Goal: Transaction & Acquisition: Obtain resource

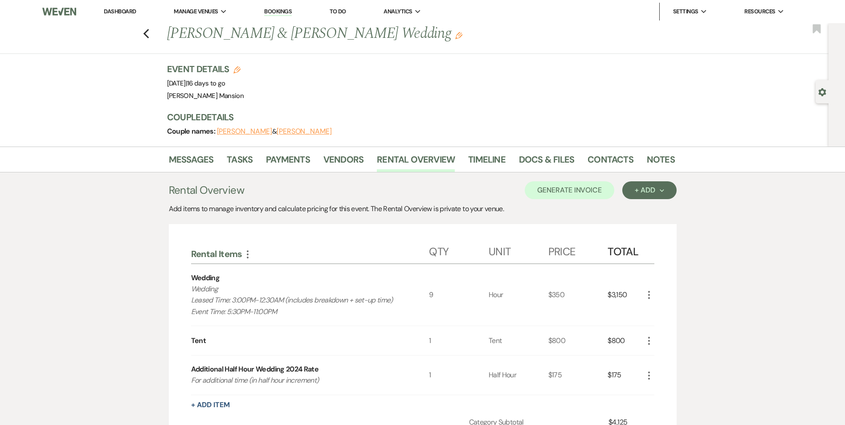
click at [110, 9] on link "Dashboard" at bounding box center [120, 12] width 32 height 8
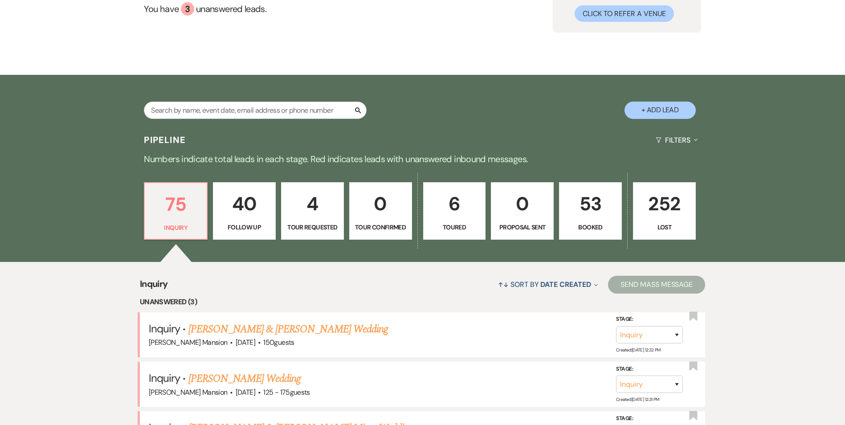
scroll to position [45, 0]
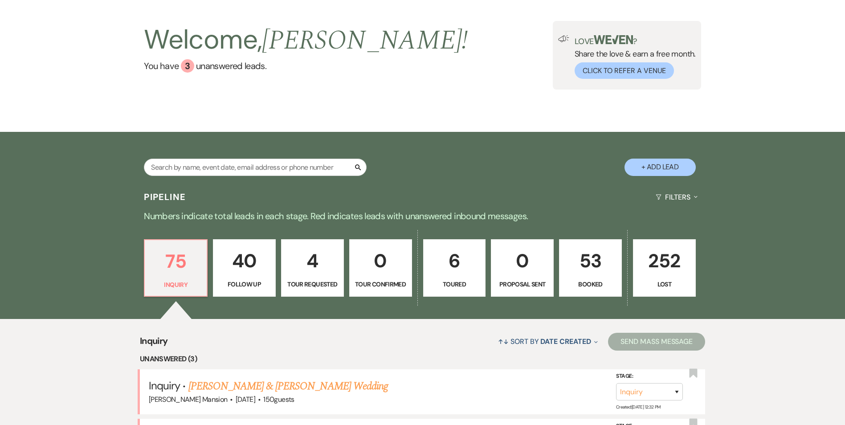
click at [597, 277] on link "53 Booked" at bounding box center [590, 268] width 63 height 58
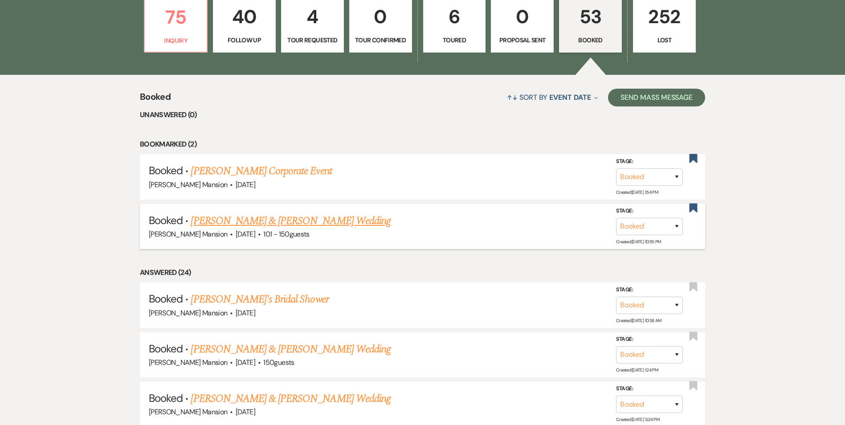
scroll to position [356, 0]
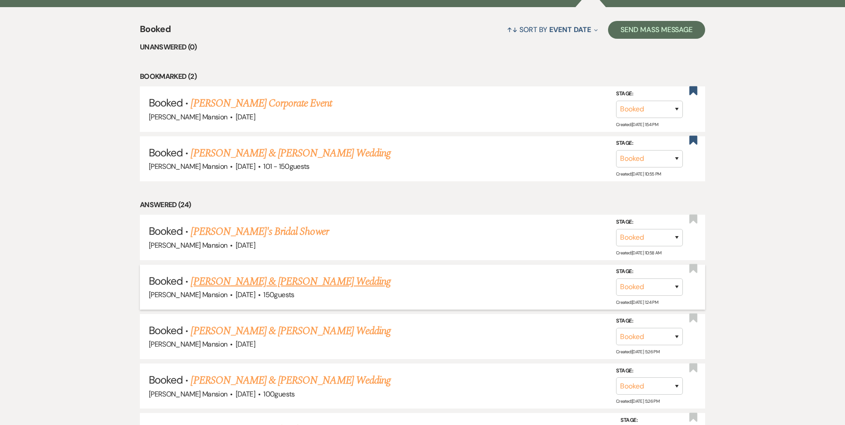
click at [212, 280] on link "[PERSON_NAME] & [PERSON_NAME] Wedding" at bounding box center [291, 281] width 200 height 16
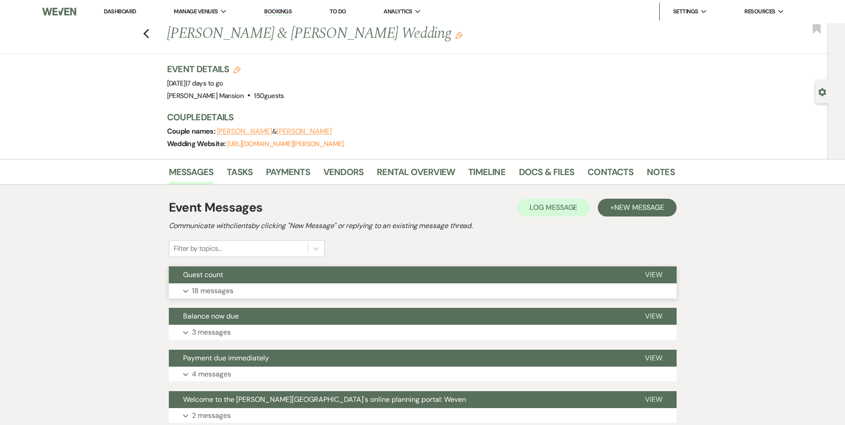
click at [187, 292] on icon "Expand" at bounding box center [185, 292] width 5 height 4
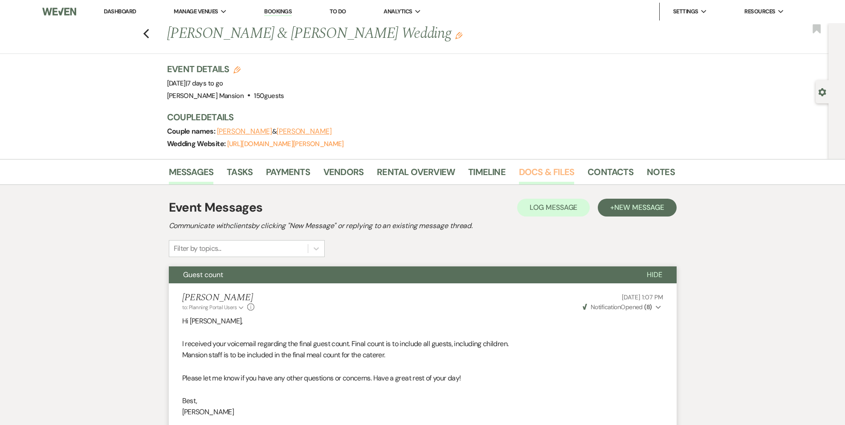
click at [547, 172] on link "Docs & Files" at bounding box center [546, 175] width 55 height 20
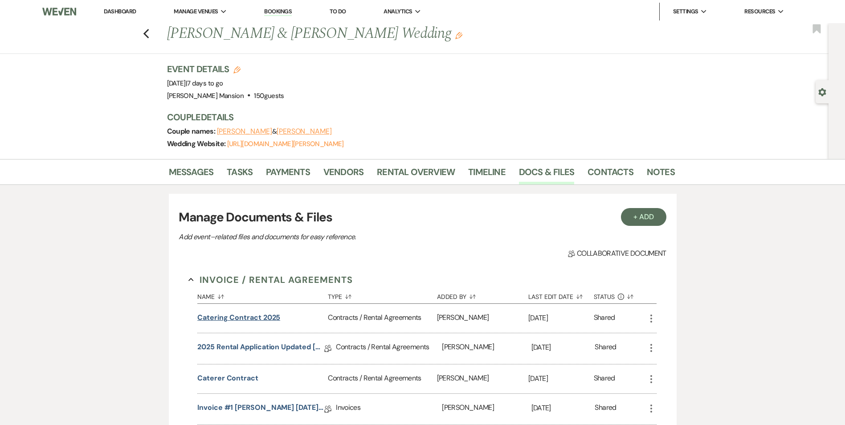
click at [241, 316] on button "Catering Contract 2025" at bounding box center [238, 317] width 83 height 11
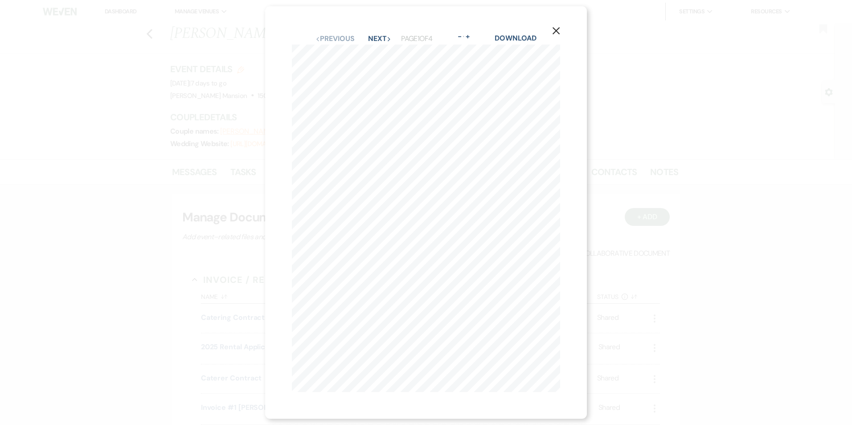
click at [387, 37] on icon "Next" at bounding box center [389, 39] width 4 height 4
click at [388, 37] on icon "Next" at bounding box center [388, 39] width 4 height 4
click at [560, 27] on icon "X" at bounding box center [556, 31] width 8 height 8
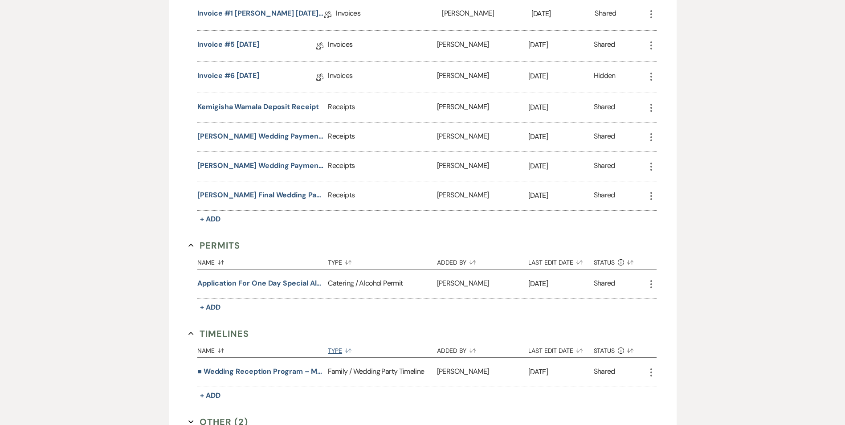
scroll to position [182, 0]
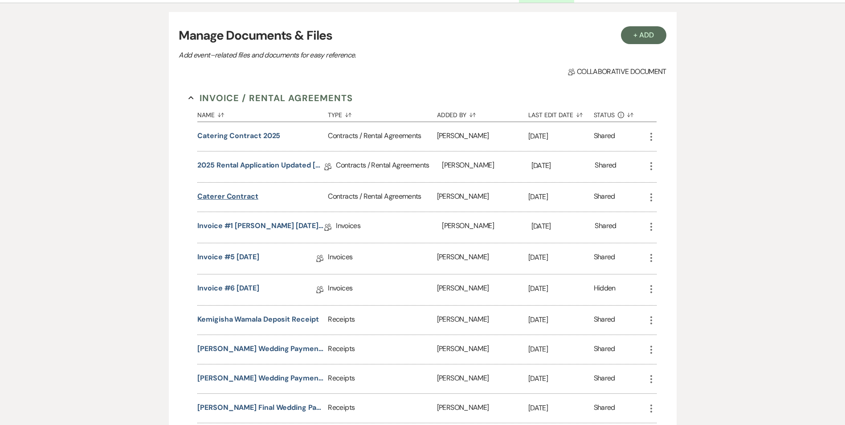
click at [239, 197] on button "Caterer contract" at bounding box center [227, 196] width 61 height 11
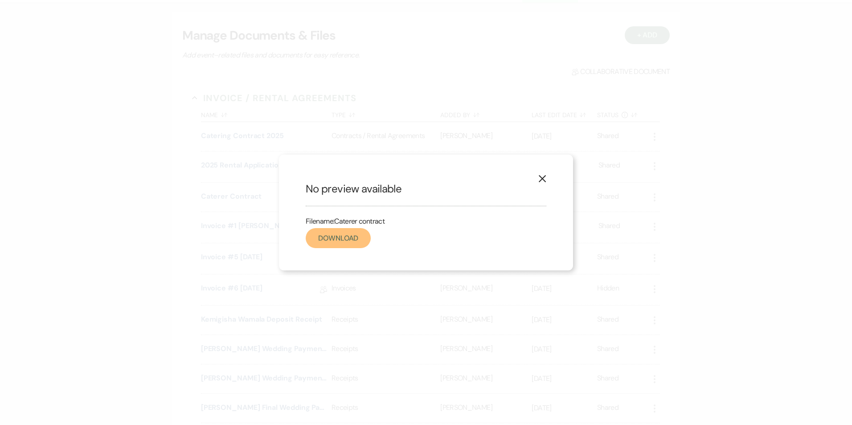
click at [351, 237] on link "Download" at bounding box center [338, 238] width 65 height 20
click at [542, 177] on icon "X" at bounding box center [542, 179] width 8 height 8
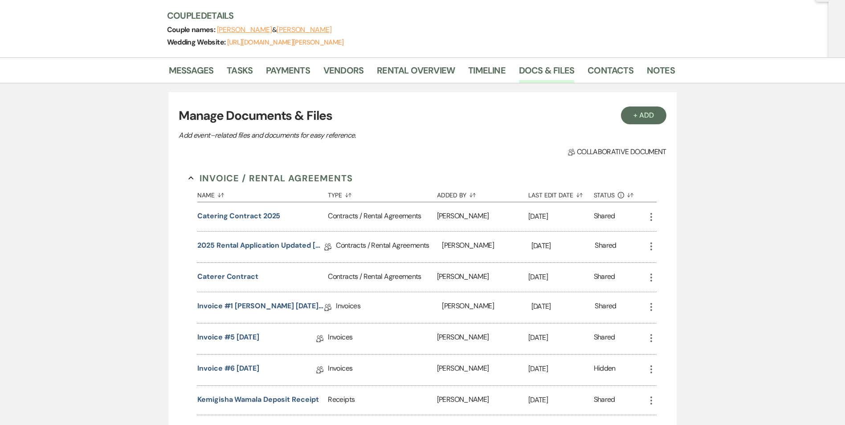
scroll to position [0, 0]
